Goal: Task Accomplishment & Management: Use online tool/utility

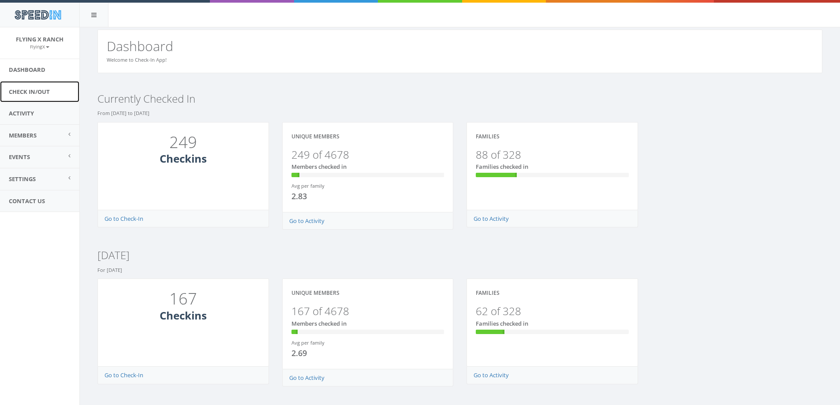
click at [26, 94] on link "Check In/Out" at bounding box center [39, 92] width 79 height 22
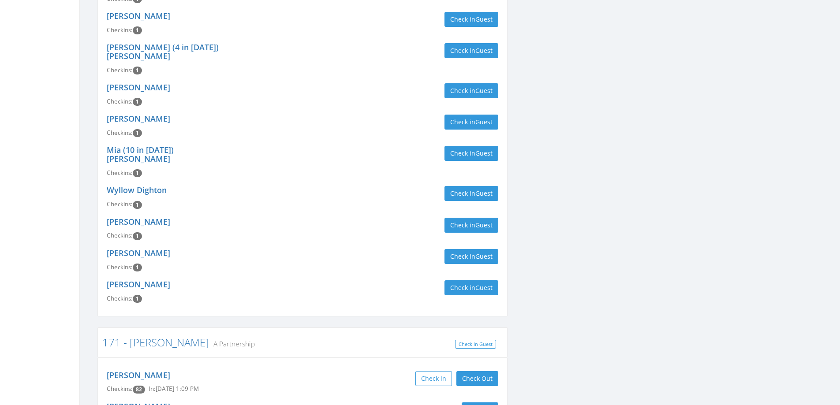
scroll to position [1278, 0]
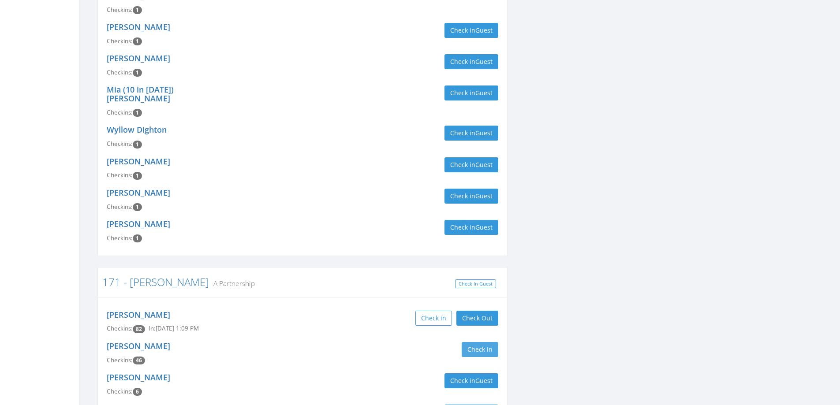
type input "[PERSON_NAME]"
click at [484, 342] on button "Check in" at bounding box center [479, 349] width 37 height 15
click at [382, 342] on div "Check in" at bounding box center [403, 349] width 189 height 15
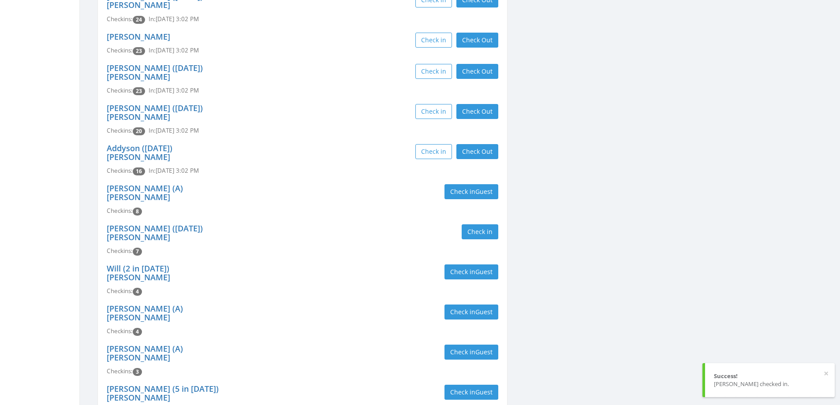
scroll to position [0, 0]
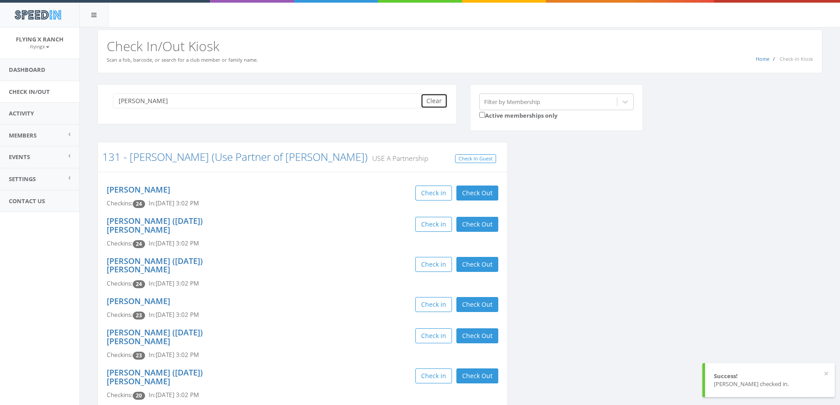
click at [431, 103] on button "Clear" at bounding box center [433, 100] width 27 height 15
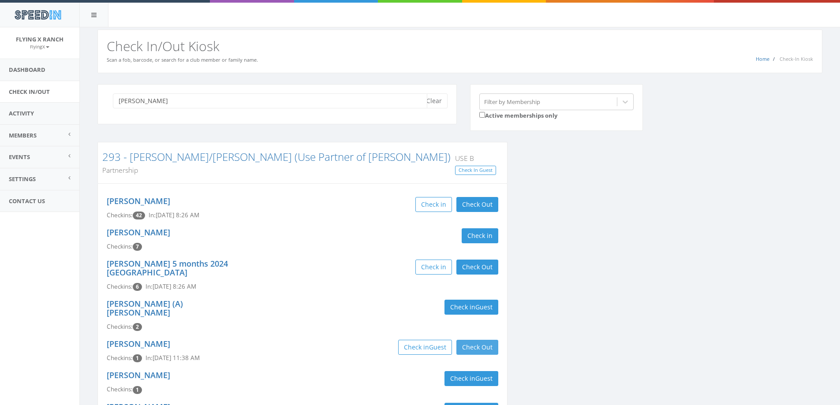
type input "kenworthy"
click at [477, 340] on button "Check Out" at bounding box center [477, 347] width 42 height 15
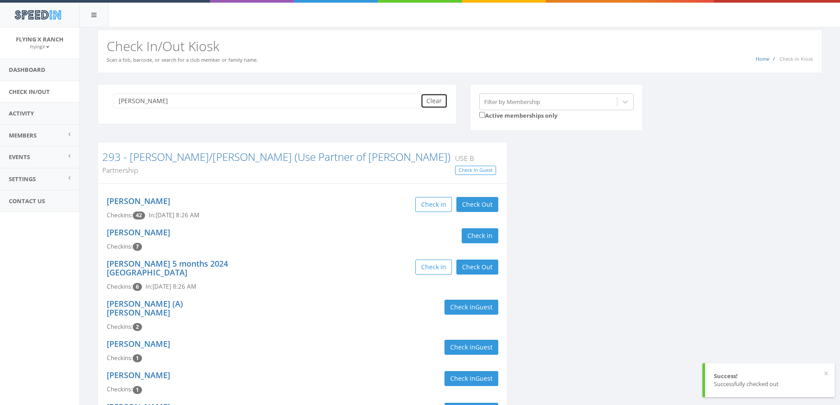
click at [434, 103] on button "Clear" at bounding box center [433, 100] width 27 height 15
click at [20, 71] on link "Dashboard" at bounding box center [39, 70] width 79 height 22
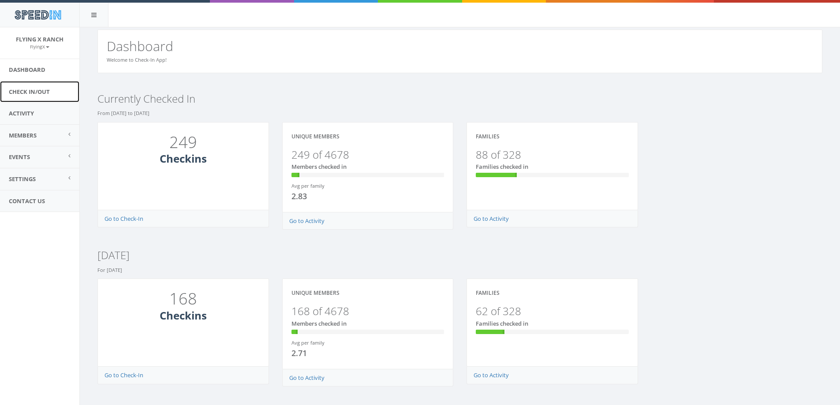
click at [30, 89] on link "Check In/Out" at bounding box center [39, 92] width 79 height 22
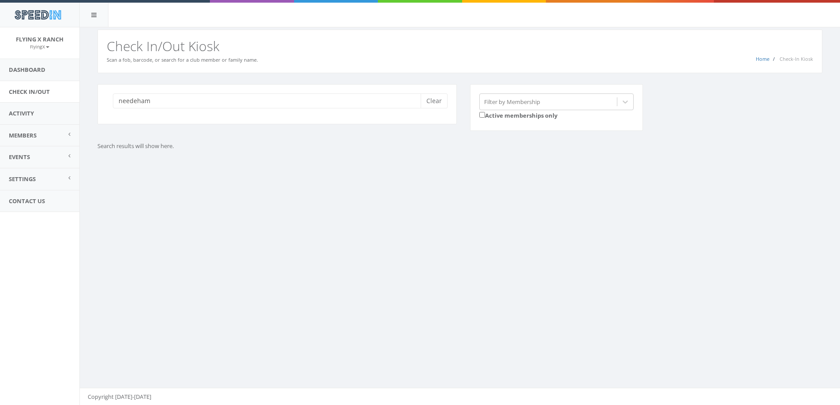
click at [132, 98] on input "needeham" at bounding box center [270, 100] width 314 height 15
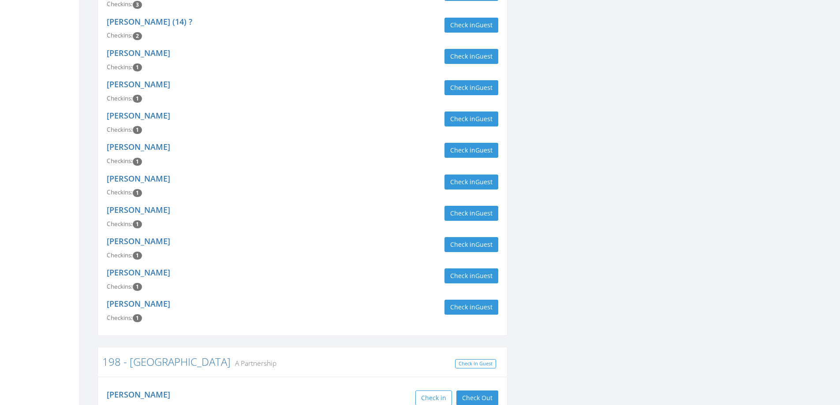
scroll to position [749, 0]
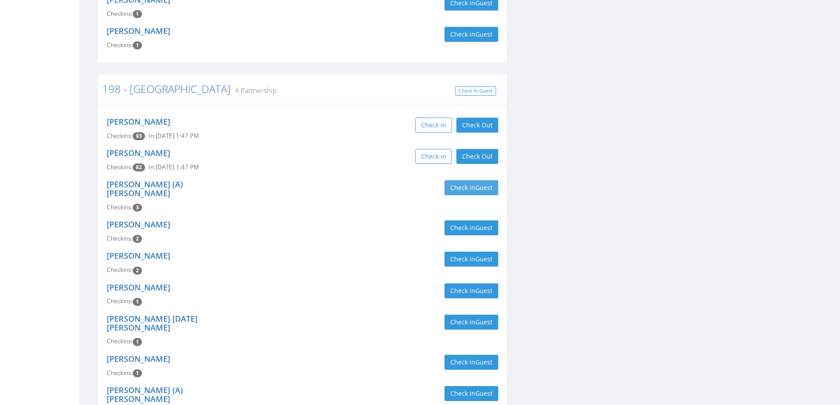
type input "needham"
click at [471, 180] on button "Check in Guest" at bounding box center [471, 187] width 54 height 15
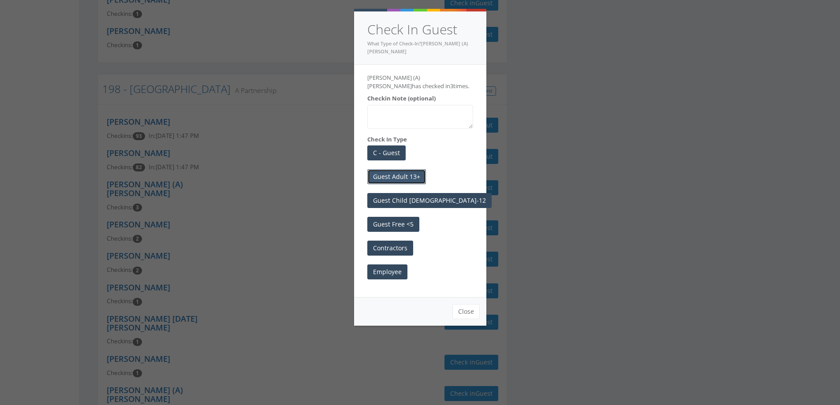
click at [409, 169] on button "Guest Adult 13+" at bounding box center [396, 176] width 59 height 15
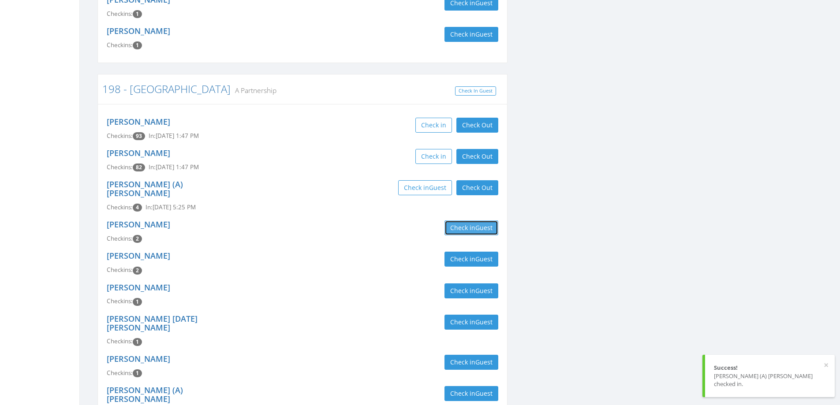
click at [466, 220] on button "Check in Guest" at bounding box center [471, 227] width 54 height 15
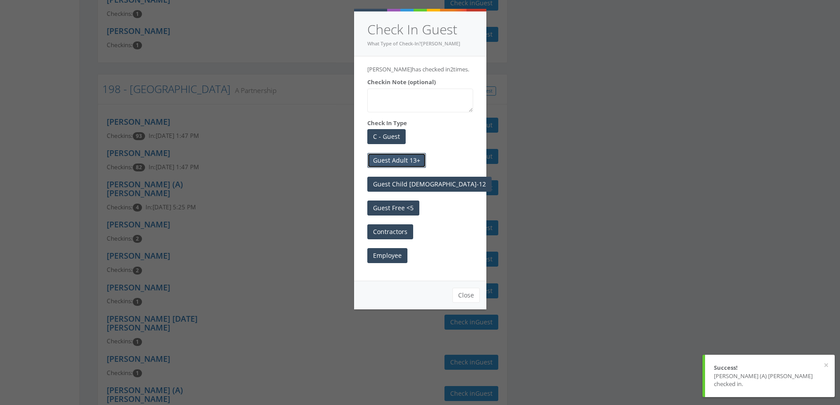
click at [413, 168] on button "Guest Adult 13+" at bounding box center [396, 160] width 59 height 15
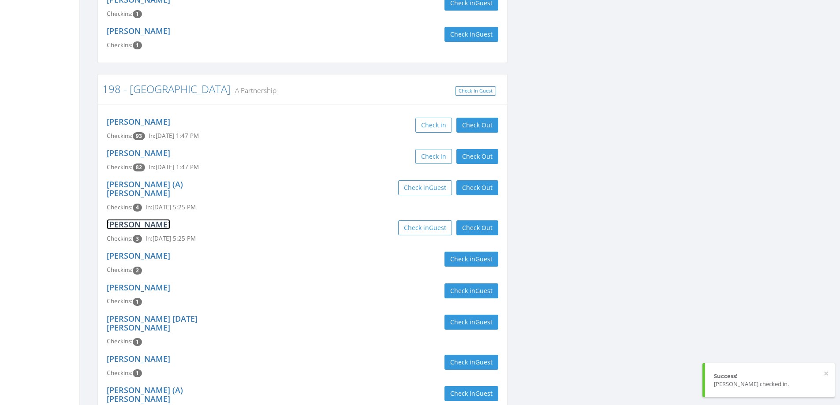
click at [122, 219] on link "Alissa Needham" at bounding box center [138, 224] width 63 height 11
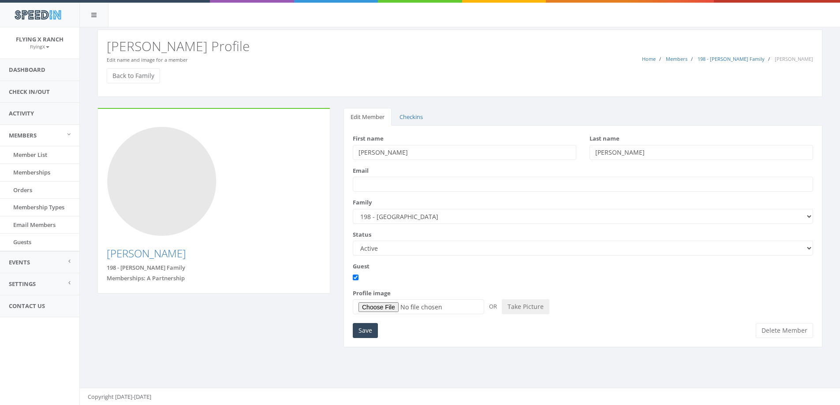
click at [367, 154] on input "Alissa" at bounding box center [464, 152] width 223 height 15
type input "Alyssa"
click at [359, 330] on input "Save" at bounding box center [365, 330] width 25 height 15
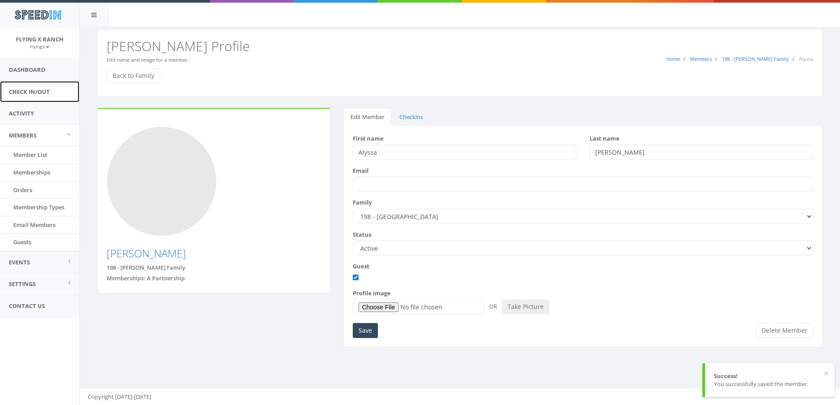
click at [36, 89] on link "Check In/Out" at bounding box center [39, 92] width 79 height 22
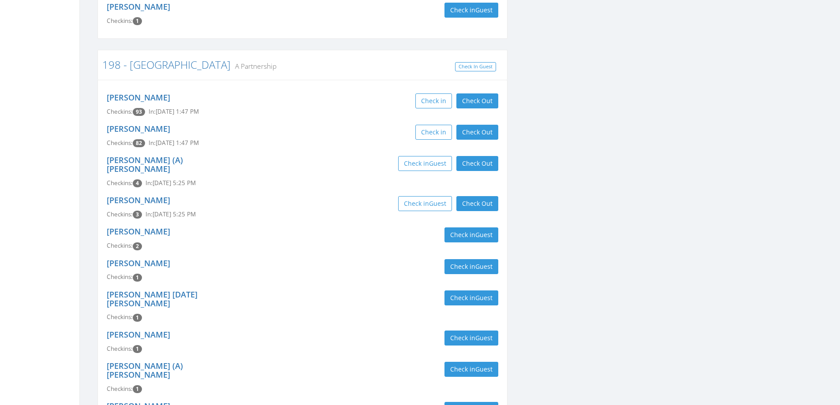
scroll to position [793, 0]
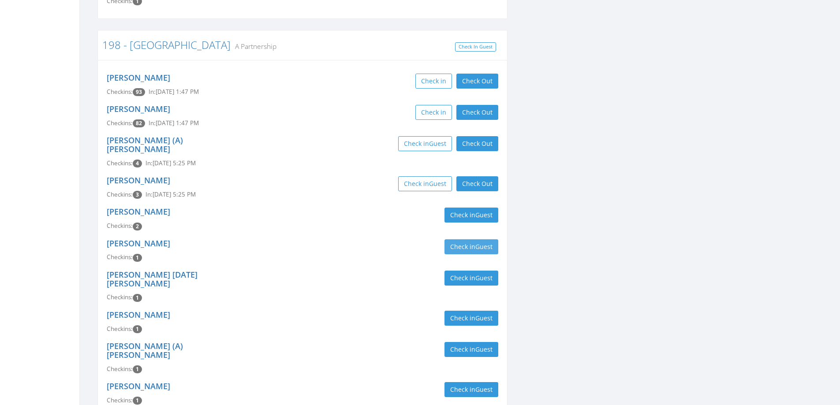
type input "needham"
click at [455, 239] on button "Check in Guest" at bounding box center [471, 246] width 54 height 15
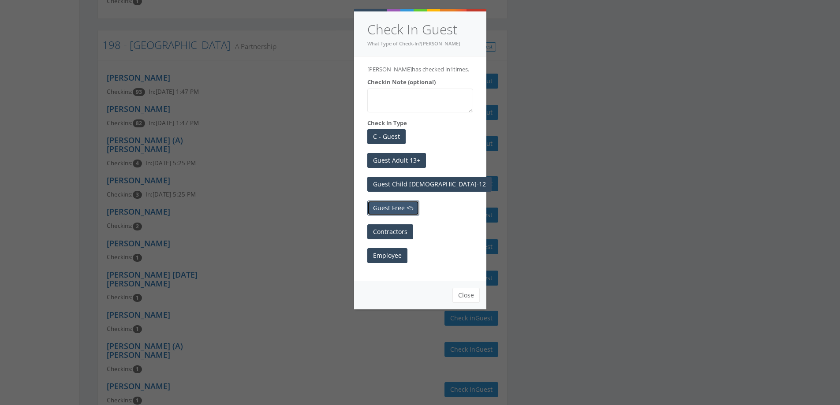
click at [394, 216] on button "Guest Free <5" at bounding box center [393, 208] width 52 height 15
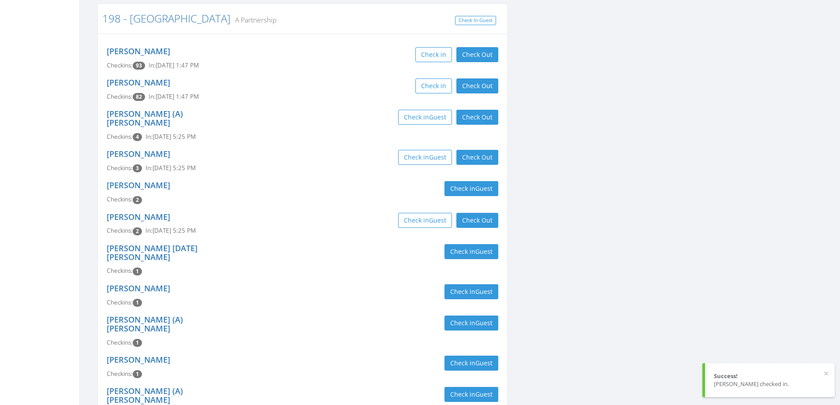
scroll to position [834, 0]
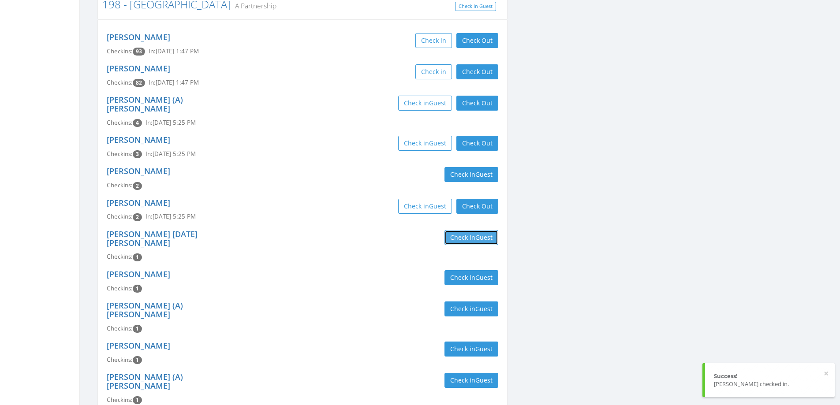
click at [480, 233] on span "Guest" at bounding box center [483, 237] width 17 height 8
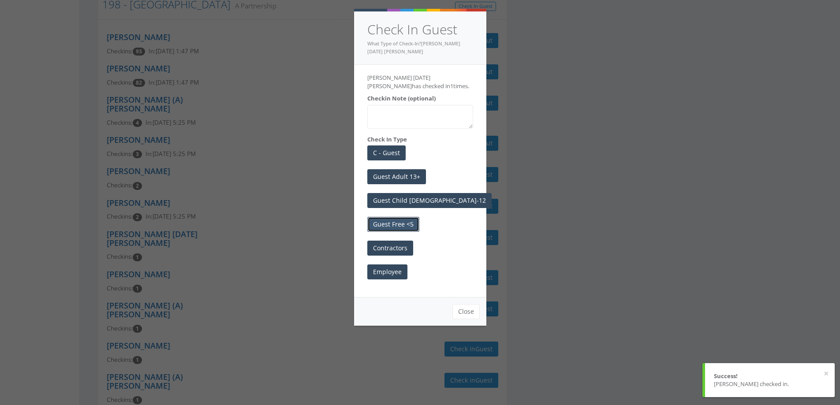
click at [385, 227] on button "Guest Free <5" at bounding box center [393, 224] width 52 height 15
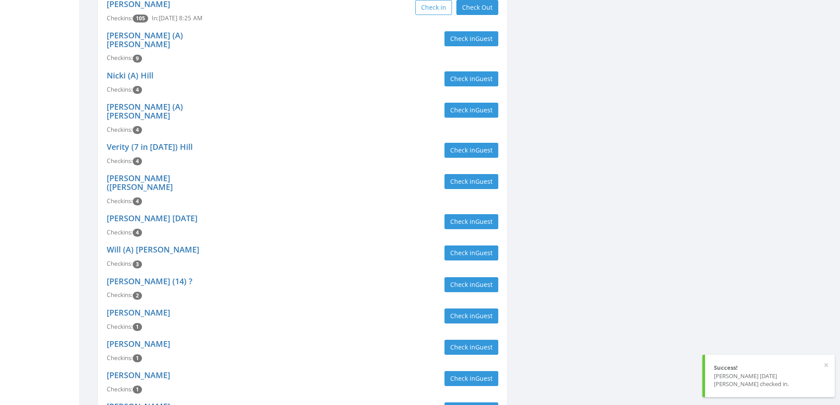
scroll to position [0, 0]
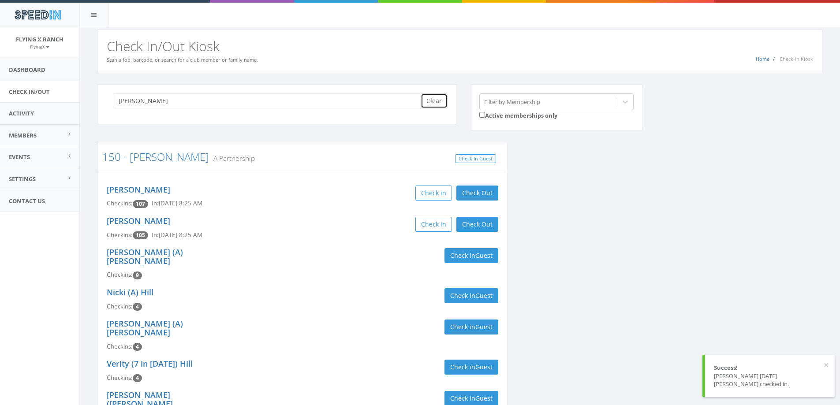
click at [441, 104] on button "Clear" at bounding box center [433, 100] width 27 height 15
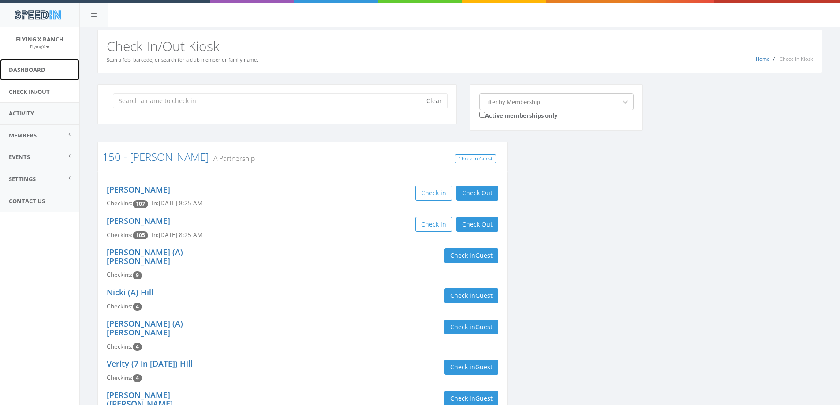
click at [28, 68] on link "Dashboard" at bounding box center [39, 70] width 79 height 22
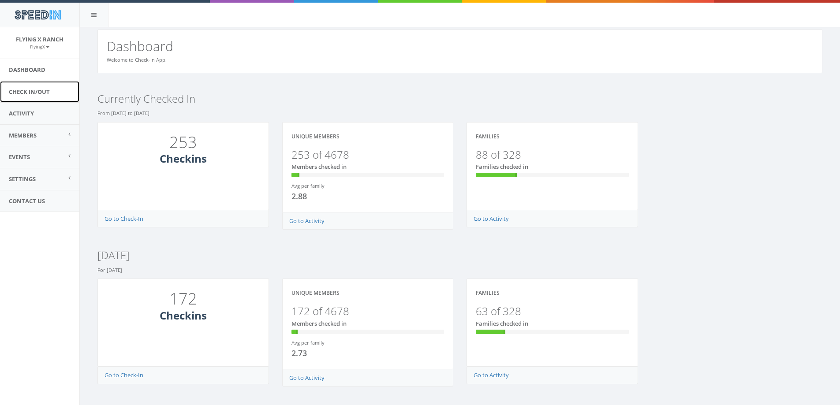
click at [33, 93] on link "Check In/Out" at bounding box center [39, 92] width 79 height 22
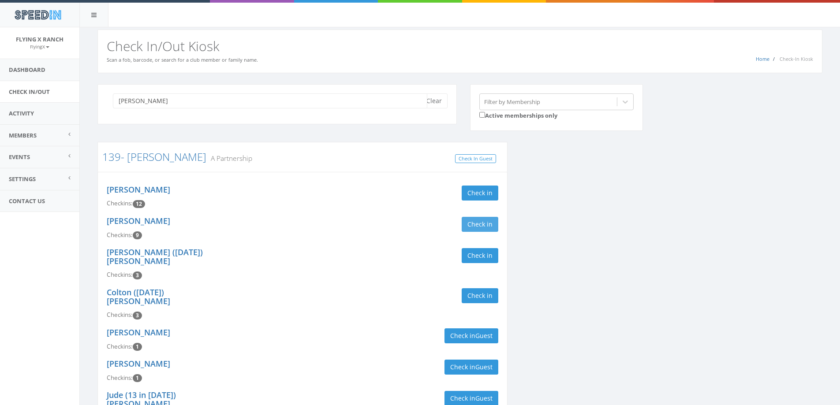
type input "milam"
drag, startPoint x: 480, startPoint y: 226, endPoint x: 473, endPoint y: 216, distance: 12.3
click at [480, 226] on button "Check in" at bounding box center [479, 224] width 37 height 15
click at [439, 105] on button "Clear" at bounding box center [433, 100] width 27 height 15
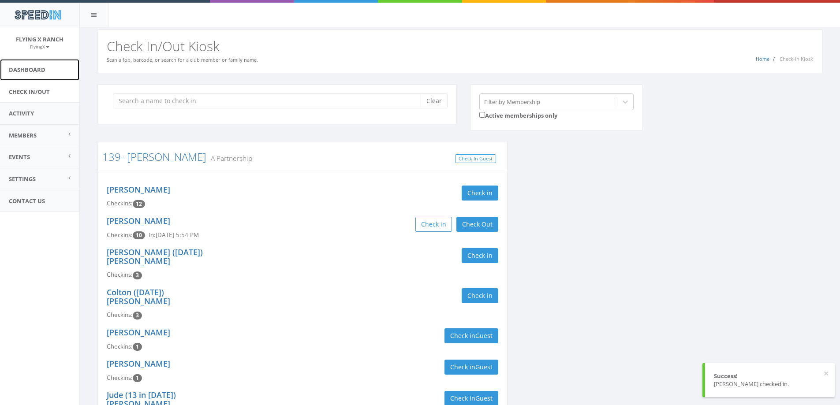
click at [31, 67] on link "Dashboard" at bounding box center [39, 70] width 79 height 22
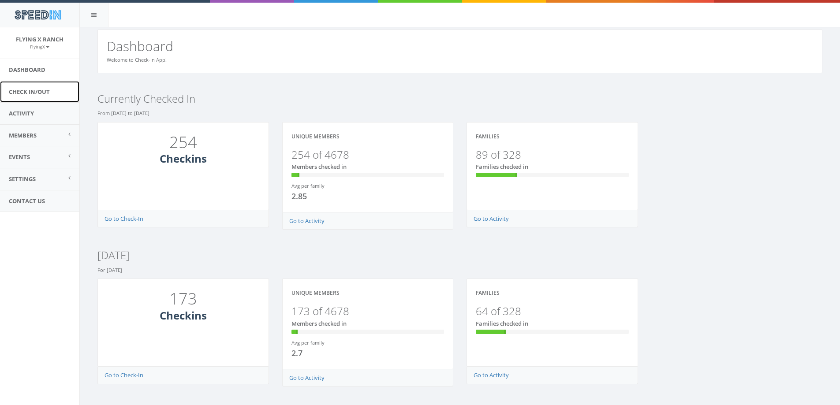
click at [29, 89] on link "Check In/Out" at bounding box center [39, 92] width 79 height 22
